Goal: Find contact information: Find contact information

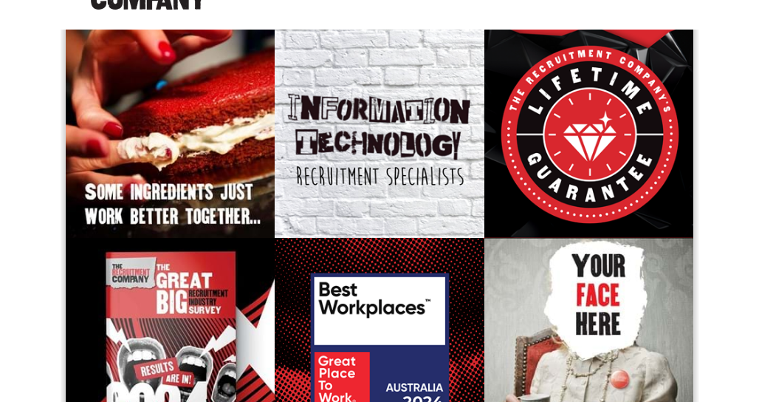
scroll to position [148, 0]
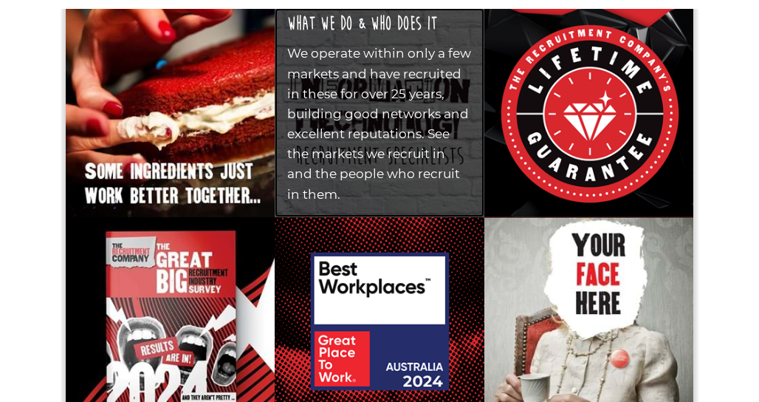
click at [371, 120] on p "We operate within only a few markets and have recruited in these for over 25 ye…" at bounding box center [379, 124] width 184 height 161
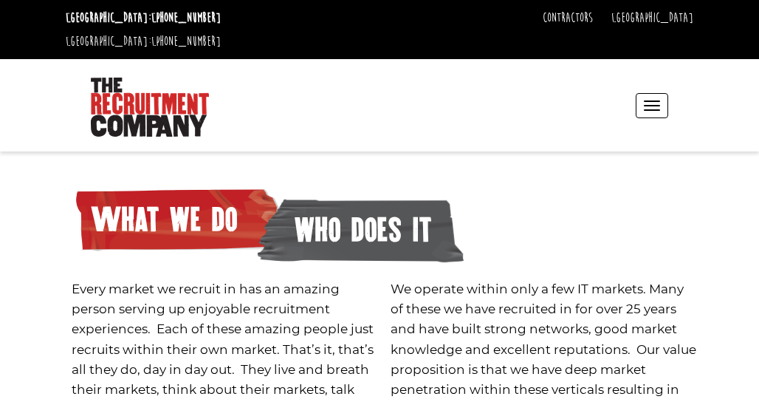
click at [645, 93] on button "Toggle navigation" at bounding box center [651, 105] width 32 height 25
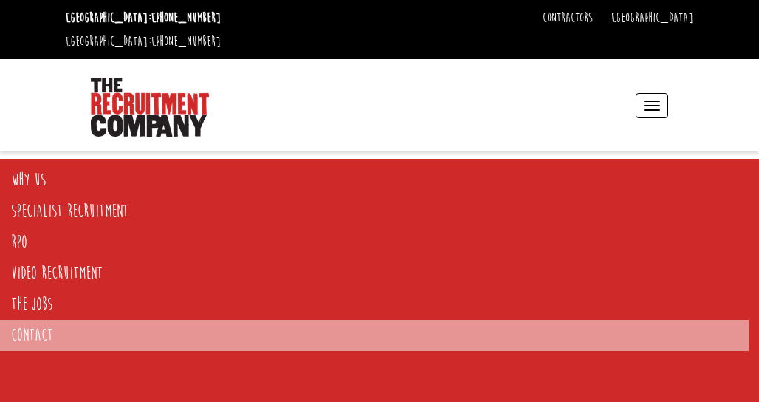
click at [32, 337] on link "Contact" at bounding box center [374, 335] width 748 height 31
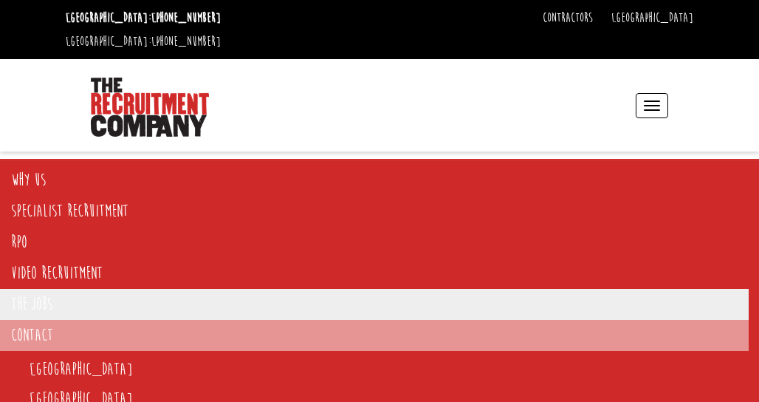
scroll to position [49, 0]
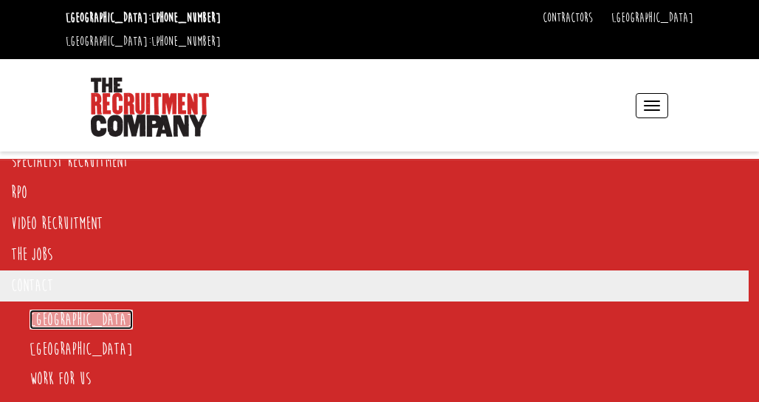
click at [47, 323] on link "[GEOGRAPHIC_DATA]" at bounding box center [81, 319] width 103 height 20
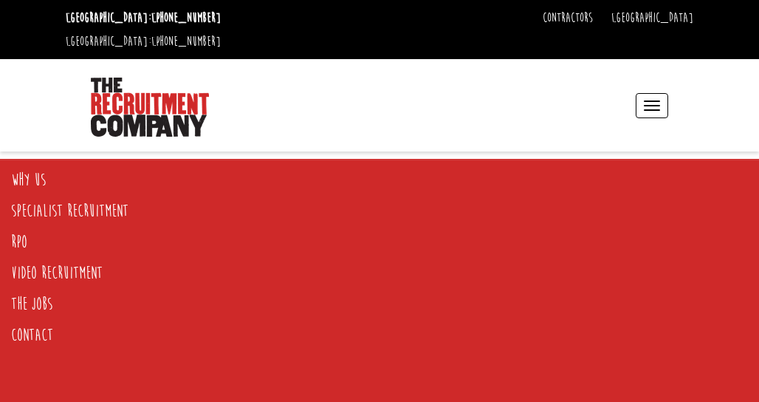
scroll to position [0, 0]
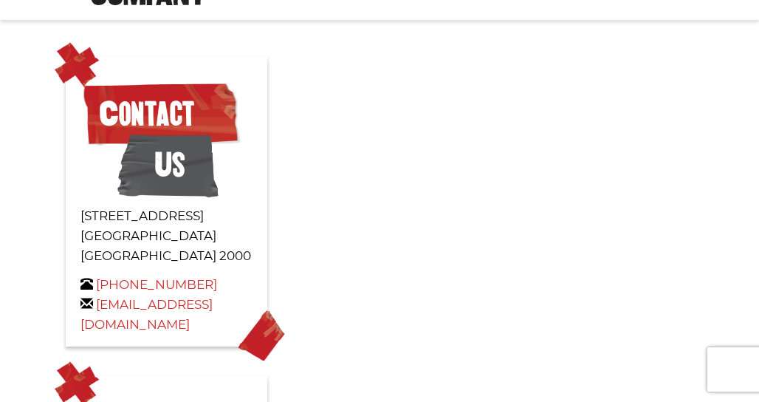
scroll to position [148, 0]
